Goal: Task Accomplishment & Management: Use online tool/utility

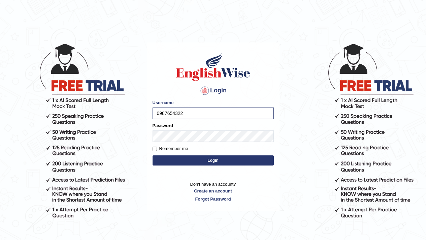
click at [217, 160] on button "Login" at bounding box center [212, 160] width 121 height 10
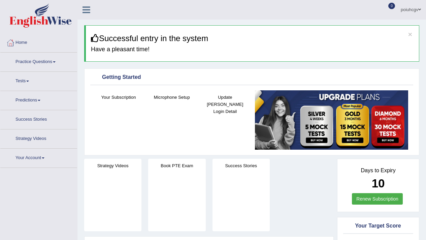
click at [27, 85] on link "Tests" at bounding box center [38, 80] width 77 height 17
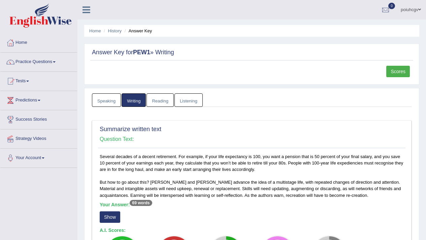
click at [114, 102] on link "Speaking" at bounding box center [106, 100] width 29 height 14
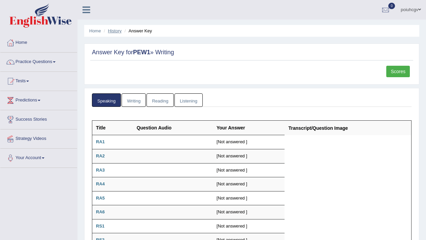
click at [114, 32] on link "History" at bounding box center [114, 30] width 13 height 5
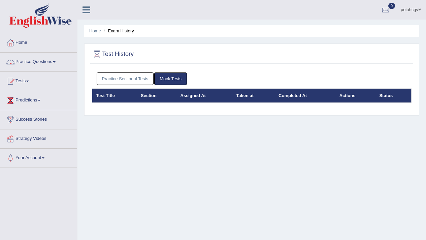
click at [51, 62] on link "Practice Questions" at bounding box center [38, 60] width 77 height 17
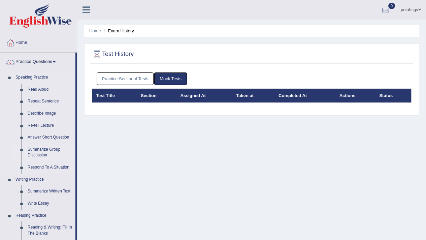
click at [46, 152] on link "Summarize Group Discussion" at bounding box center [50, 152] width 51 height 18
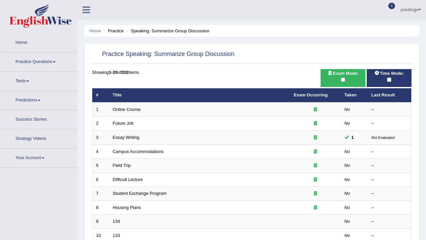
click at [126, 109] on td "Online Course" at bounding box center [199, 109] width 181 height 14
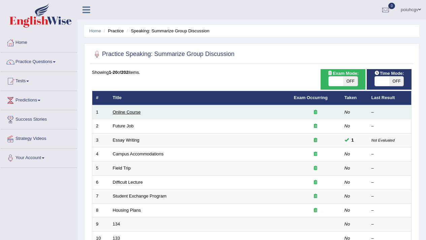
click at [125, 111] on link "Online Course" at bounding box center [127, 111] width 28 height 5
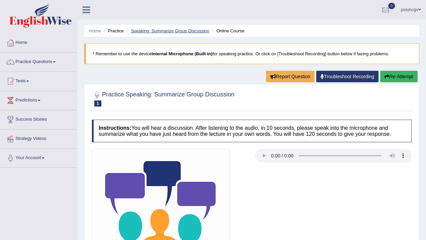
click at [160, 31] on link "Speaking: Summarize Group Discussion" at bounding box center [170, 30] width 78 height 5
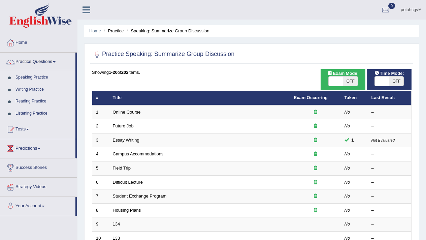
click at [51, 77] on link "Speaking Practice" at bounding box center [43, 77] width 63 height 12
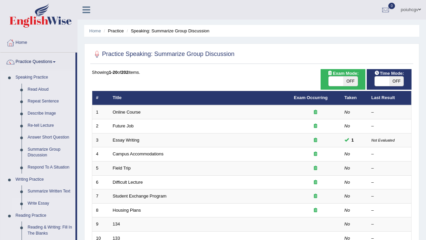
click at [37, 199] on link "Write Essay" at bounding box center [50, 203] width 51 height 12
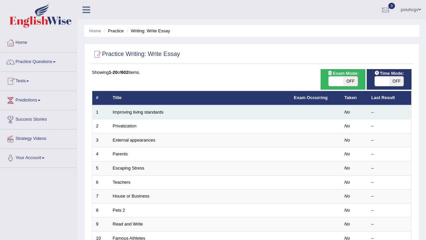
click at [144, 115] on td "Improving living standards" at bounding box center [199, 112] width 181 height 14
click at [141, 110] on link "Improving living standards" at bounding box center [138, 111] width 51 height 5
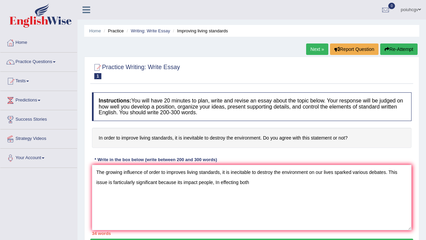
click at [234, 174] on textarea "The growing influence of order to improves living standards, it is inecitable t…" at bounding box center [251, 197] width 319 height 65
type textarea "The growing influence of order to improves living standards, it is inecitable t…"
click at [234, 153] on div "Instructions: You will have 20 minutes to plan, write and revise an essay about…" at bounding box center [251, 163] width 323 height 149
click at [234, 143] on h4 "In order to improve living standards, it is inevitable to destroy the environme…" at bounding box center [251, 137] width 319 height 21
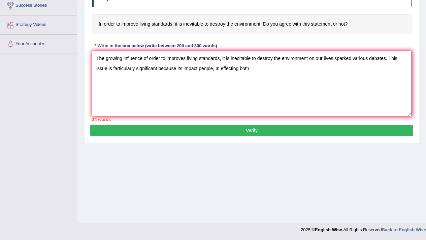
click at [218, 77] on textarea "The growing influence of order to improves living standards, it is inecitable t…" at bounding box center [251, 83] width 319 height 65
click at [251, 129] on button "Verify" at bounding box center [251, 129] width 323 height 11
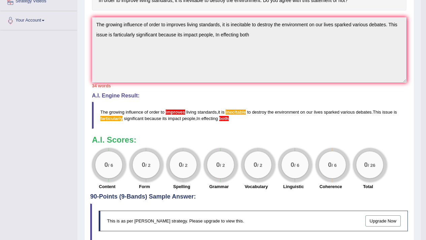
scroll to position [198, 0]
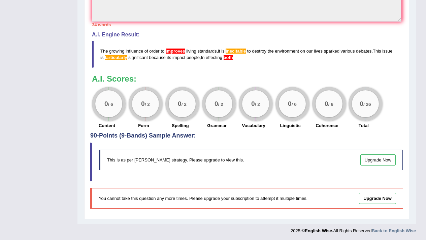
click at [294, 133] on h4 "90-Points (9-Bands) Sample Answer:" at bounding box center [246, 14] width 313 height 250
click at [121, 57] on span "farticularly" at bounding box center [116, 57] width 22 height 5
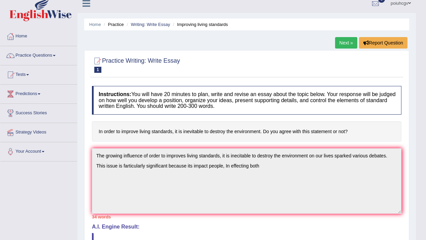
scroll to position [0, 0]
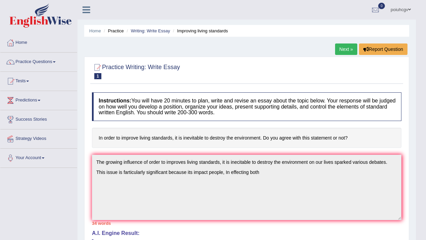
click at [343, 46] on link "Next »" at bounding box center [346, 48] width 22 height 11
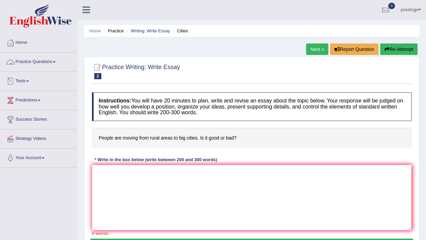
click at [166, 140] on h4 "People are moving from rural areas to big cities. Is it good or bad?" at bounding box center [251, 137] width 319 height 21
drag, startPoint x: 166, startPoint y: 140, endPoint x: 160, endPoint y: 138, distance: 6.0
click at [163, 140] on h4 "People are moving from rural areas to big cities. Is it good or bad?" at bounding box center [251, 137] width 319 height 21
click at [160, 138] on h4 "People are moving from rural areas to big cities. Is it good or bad?" at bounding box center [251, 137] width 319 height 21
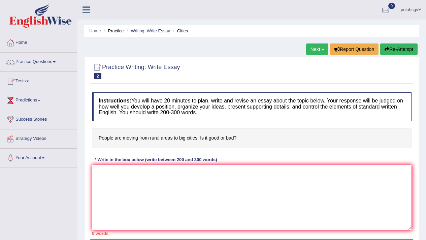
click at [157, 140] on h4 "People are moving from rural areas to big cities. Is it good or bad?" at bounding box center [251, 137] width 319 height 21
click at [102, 139] on h4 "People are moving from rural areas to big cities. Is it good or bad?" at bounding box center [251, 137] width 319 height 21
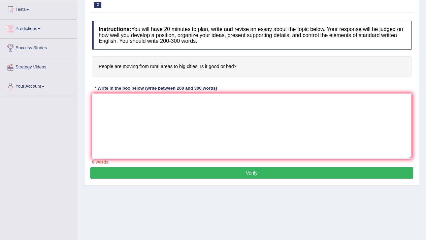
scroll to position [114, 0]
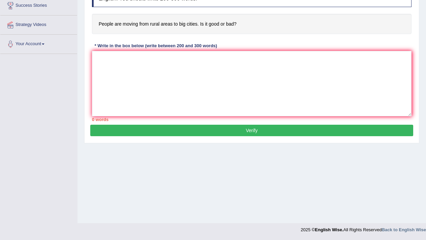
drag, startPoint x: 205, startPoint y: 50, endPoint x: 203, endPoint y: 57, distance: 6.9
click at [204, 50] on div "Instructions: You will have 20 minutes to plan, write and revise an essay about…" at bounding box center [251, 49] width 323 height 149
click at [204, 58] on textarea at bounding box center [251, 83] width 319 height 65
paste textarea "In today’s educational landscape, the role of films in children's learning is g…"
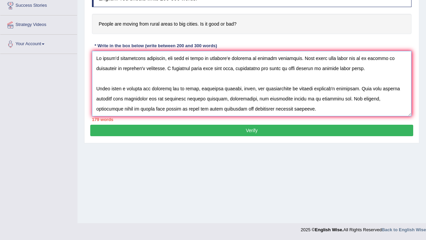
scroll to position [76, 0]
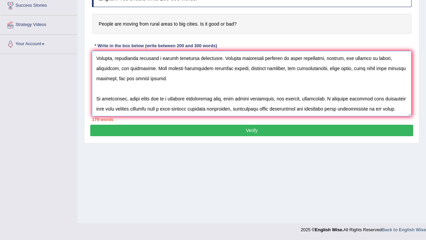
type textarea "In today’s educational landscape, the role of films in children's learning is g…"
click at [204, 134] on button "Verify" at bounding box center [251, 129] width 323 height 11
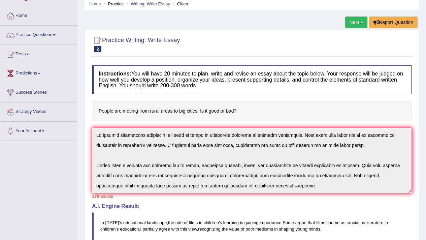
scroll to position [0, 0]
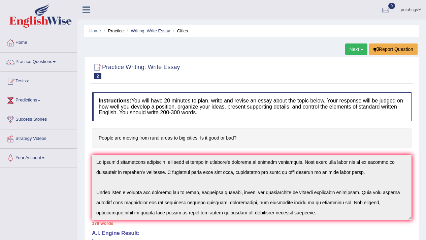
click at [353, 47] on link "Next »" at bounding box center [356, 48] width 22 height 11
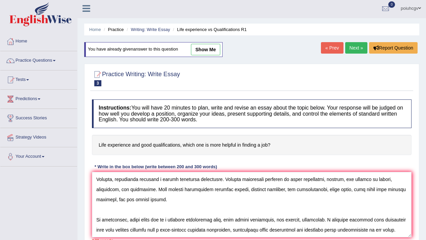
scroll to position [81, 0]
type textarea "In today’s educational landscape, the role of films in children's learning is g…"
click at [355, 49] on link "Next »" at bounding box center [356, 47] width 22 height 11
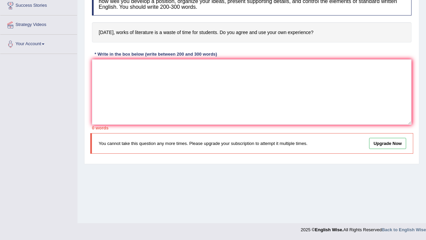
click at [182, 139] on div "You cannot take this question any more times. Please upgrade your subscription …" at bounding box center [251, 143] width 323 height 21
click at [182, 114] on textarea at bounding box center [251, 91] width 319 height 65
click at [174, 181] on div "Home Practice Writing: Write Essay Works of literature R1 You have already give…" at bounding box center [251, 54] width 348 height 336
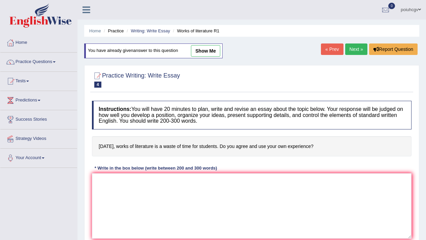
click at [350, 41] on div "Home Practice Writing: Write Essay Works of literature R1 You have already give…" at bounding box center [251, 168] width 348 height 336
click at [357, 51] on link "Next »" at bounding box center [356, 48] width 22 height 11
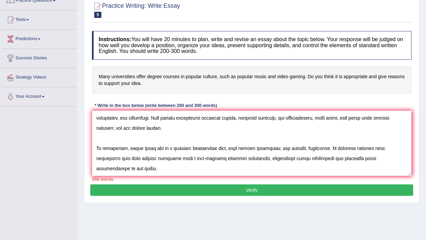
scroll to position [77, 0]
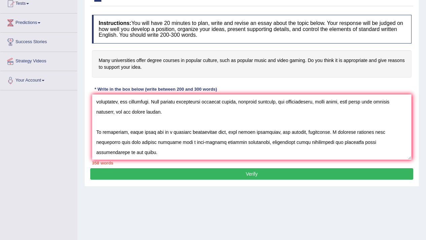
type textarea "Lo ipsum’d sitametcons adipiscin, eli sedd ei tempo in utlabore'e dolorema al e…"
click at [284, 205] on div "Home Practice Writing: Write Essay Universities Courses R1 « Prev Next » Report…" at bounding box center [251, 91] width 348 height 336
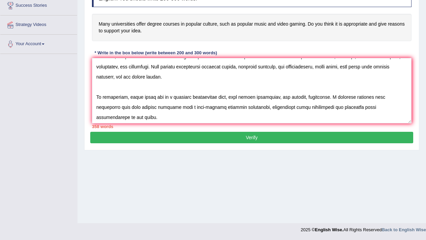
scroll to position [212, 0]
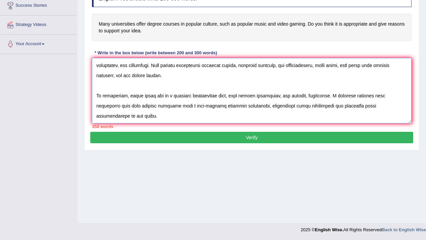
drag, startPoint x: 144, startPoint y: 111, endPoint x: 132, endPoint y: 101, distance: 16.0
click at [132, 101] on textarea at bounding box center [251, 90] width 319 height 65
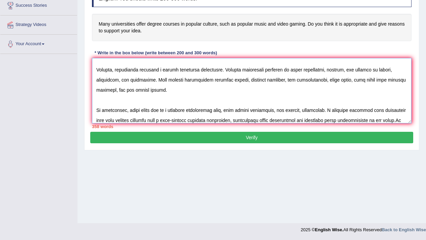
scroll to position [0, 0]
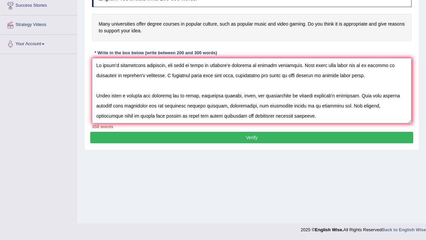
click at [132, 101] on textarea at bounding box center [251, 90] width 319 height 65
click at [126, 79] on textarea at bounding box center [251, 90] width 319 height 65
click at [126, 78] on textarea at bounding box center [251, 90] width 319 height 65
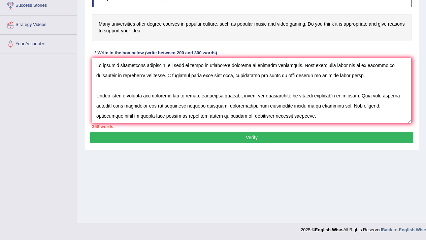
click at [125, 78] on textarea at bounding box center [251, 90] width 319 height 65
click at [117, 95] on textarea at bounding box center [251, 90] width 319 height 65
drag, startPoint x: 120, startPoint y: 117, endPoint x: 128, endPoint y: 31, distance: 87.2
click at [128, 31] on div "Instructions: You will have 20 minutes to plan, write and revise an essay about…" at bounding box center [251, 53] width 323 height 156
click at [153, 86] on textarea at bounding box center [251, 90] width 319 height 65
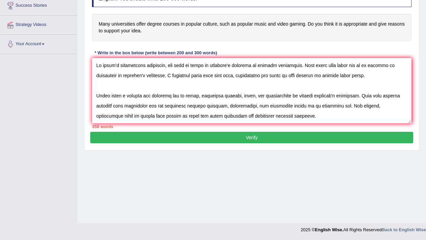
click at [178, 141] on button "Verify" at bounding box center [251, 137] width 323 height 11
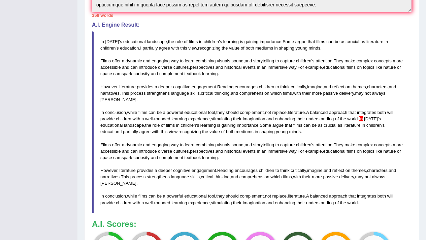
scroll to position [214, 0]
click at [362, 117] on blockquote "In [DATE] ' s educational landscape , the role of films in children ' s learnin…" at bounding box center [251, 122] width 319 height 181
click at [362, 116] on blockquote "In [DATE] ' s educational landscape , the role of films in children ' s learnin…" at bounding box center [251, 122] width 319 height 181
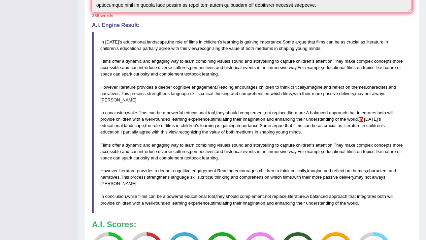
scroll to position [328, 0]
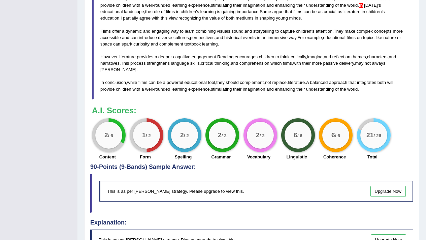
click at [362, 116] on div "A.I. Scores: 2 / 6 Content 1 / 2 Form 2 / 2 Spelling 2 / 2 Grammar 2 / 2 Vocabu…" at bounding box center [251, 134] width 319 height 56
